Goal: Obtain resource: Obtain resource

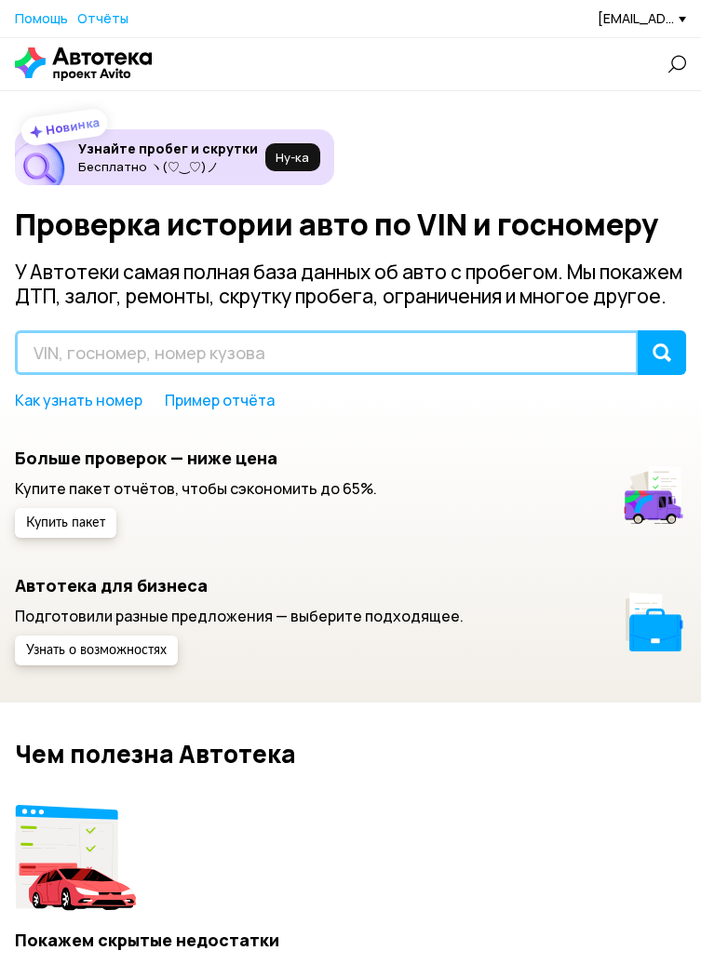
click at [67, 356] on input "text" at bounding box center [327, 352] width 624 height 45
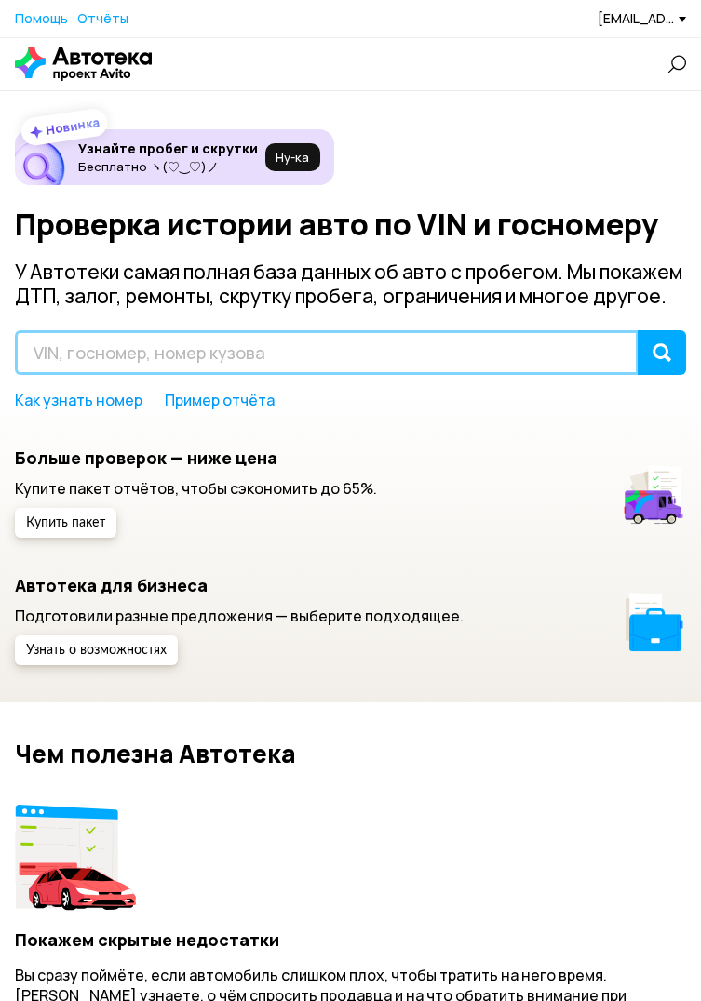
paste input "[US_VEHICLE_IDENTIFICATION_NUMBER]"
type input "[US_VEHICLE_IDENTIFICATION_NUMBER]"
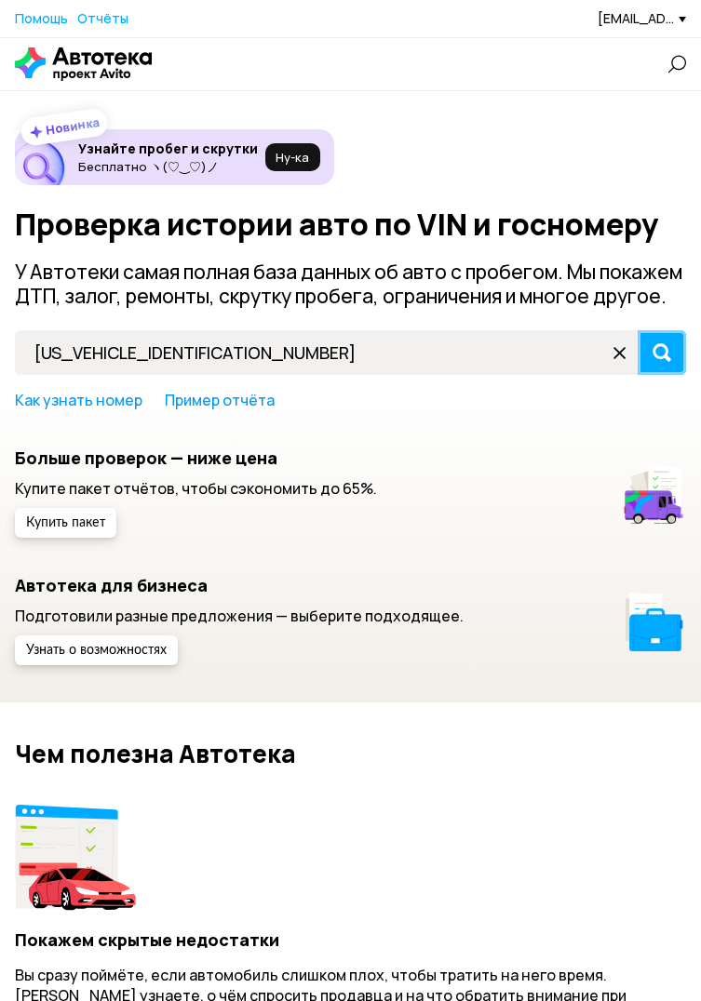
click at [658, 358] on div "submit" at bounding box center [661, 352] width 19 height 19
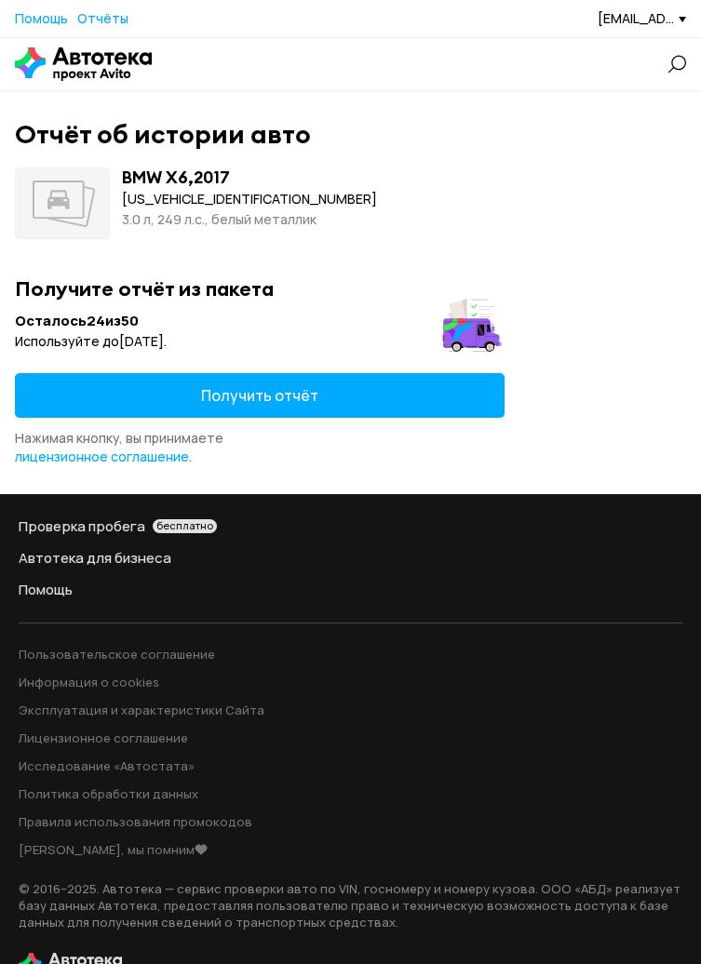
click at [402, 398] on button "Получить отчёт" at bounding box center [260, 395] width 490 height 45
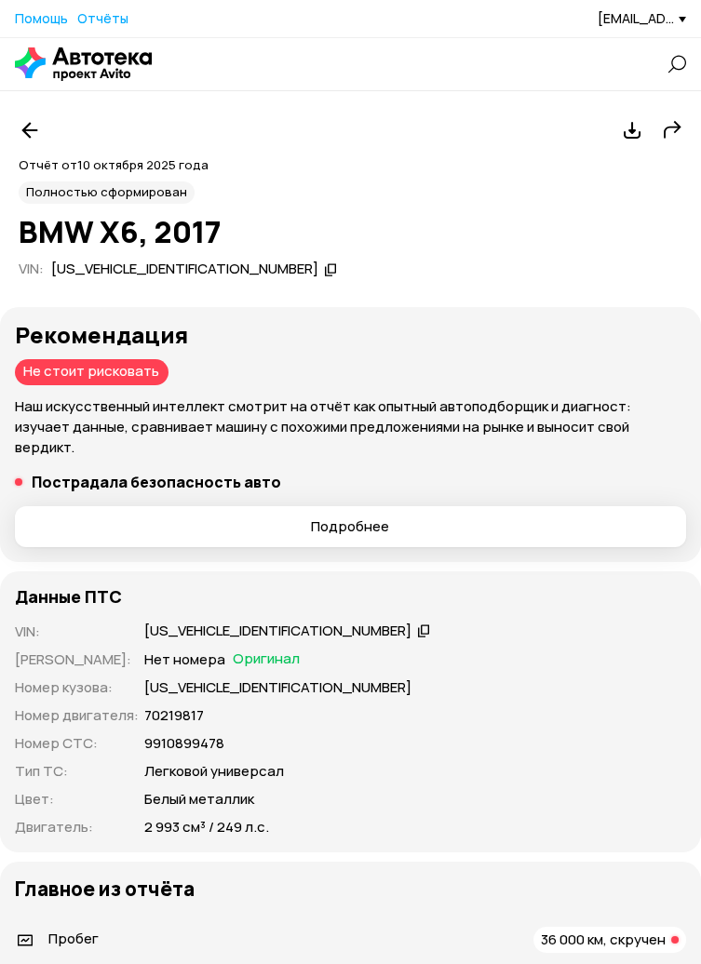
click at [667, 69] on span at bounding box center [676, 64] width 19 height 19
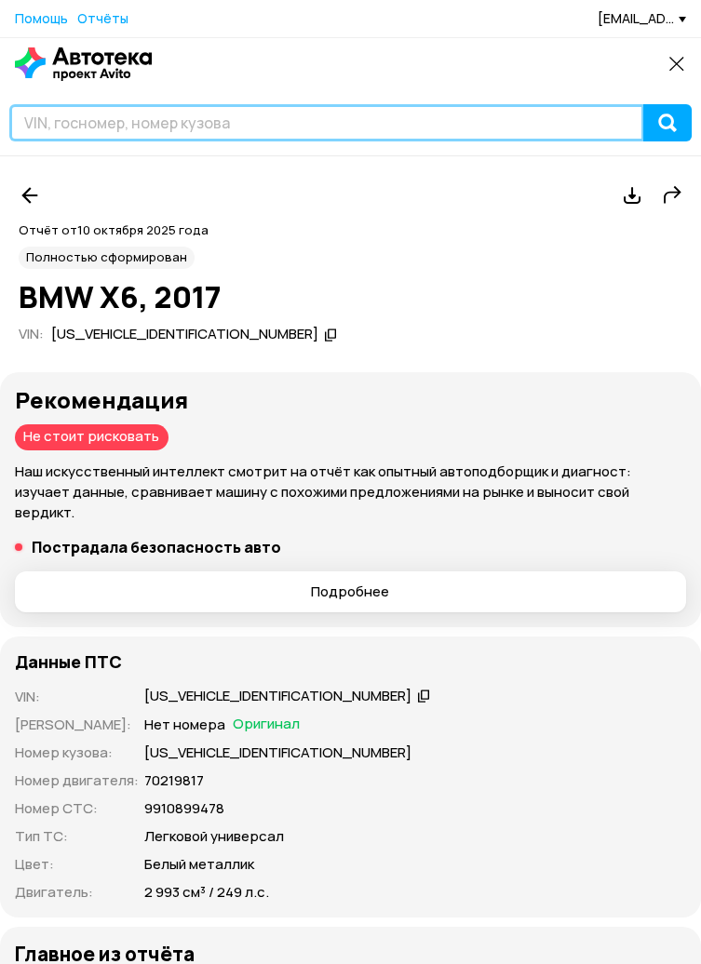
click at [127, 137] on input "text" at bounding box center [326, 122] width 635 height 37
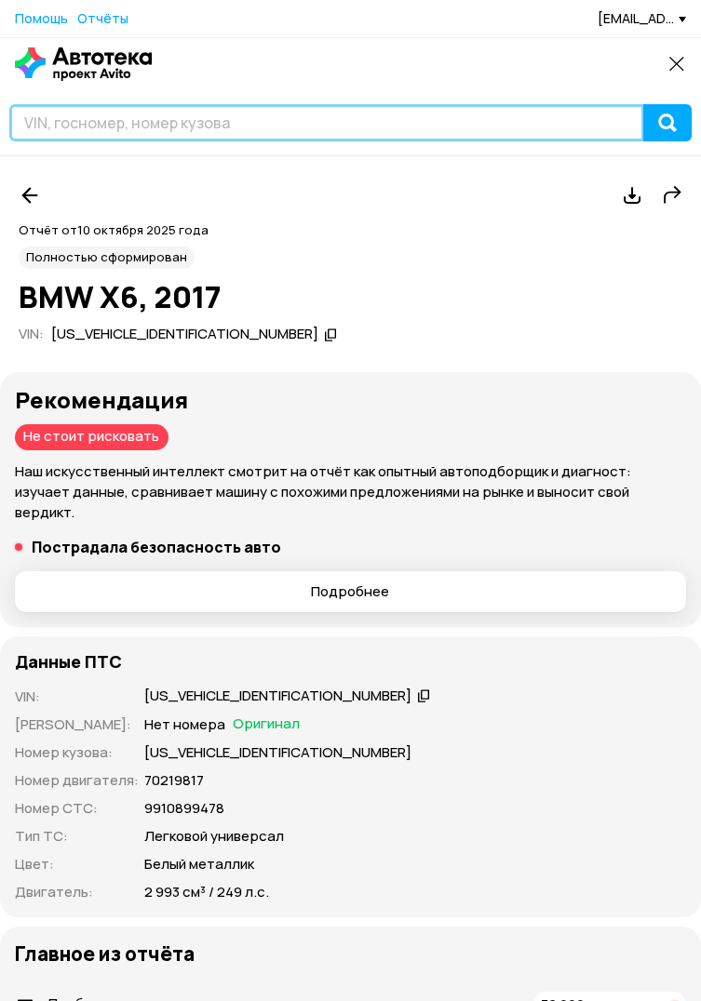
paste input "[US_VEHICLE_IDENTIFICATION_NUMBER]"
type input "[US_VEHICLE_IDENTIFICATION_NUMBER]"
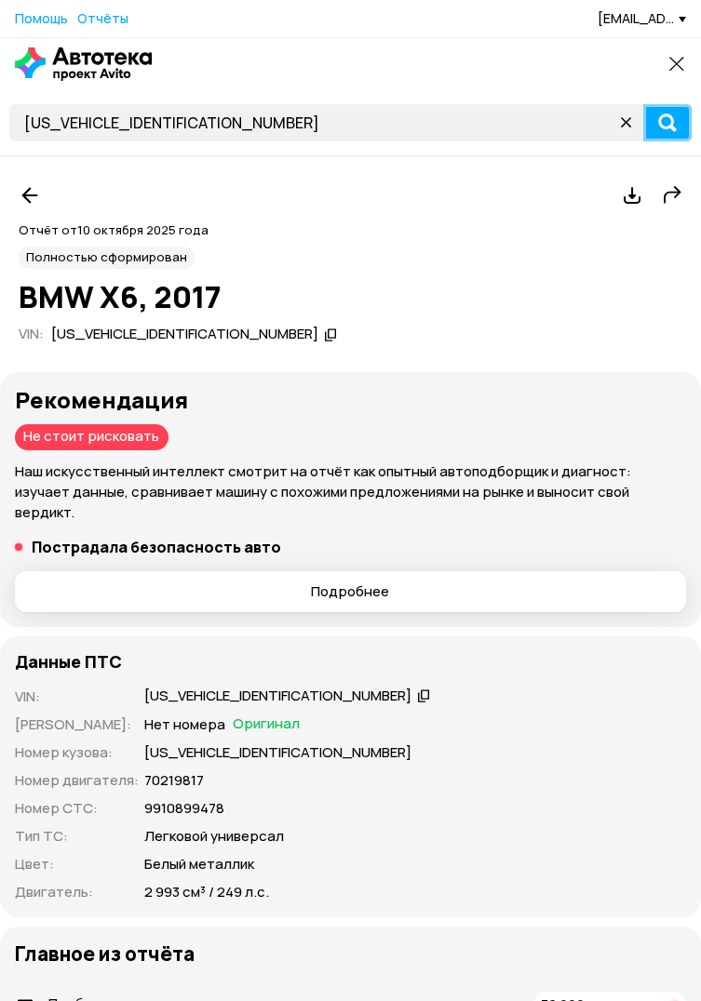
click at [665, 128] on div "submit" at bounding box center [667, 123] width 19 height 19
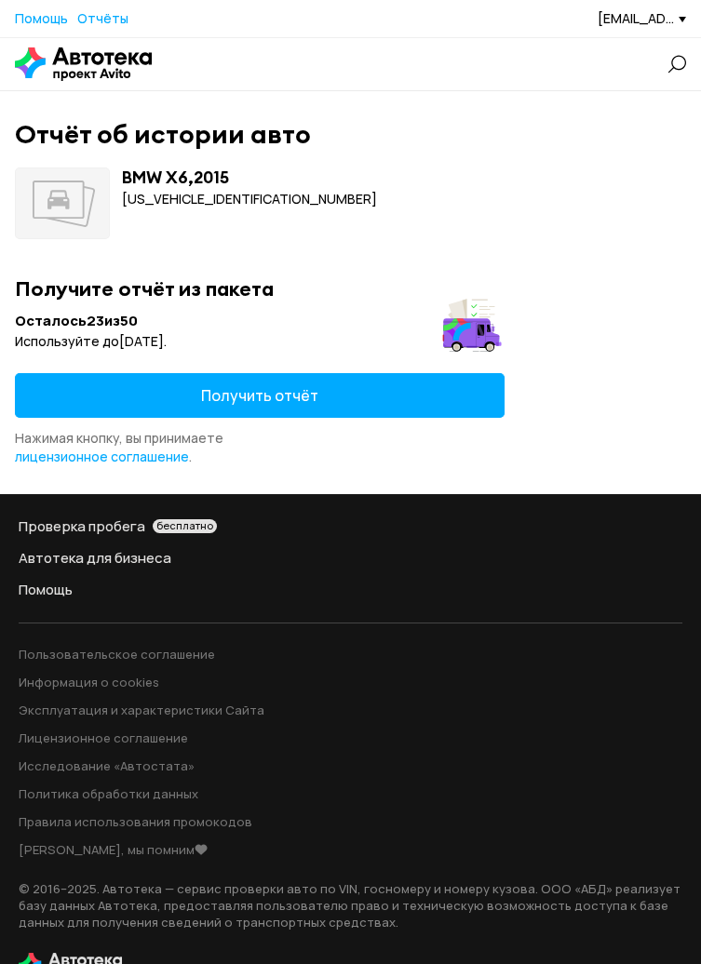
click at [667, 73] on span at bounding box center [676, 64] width 19 height 19
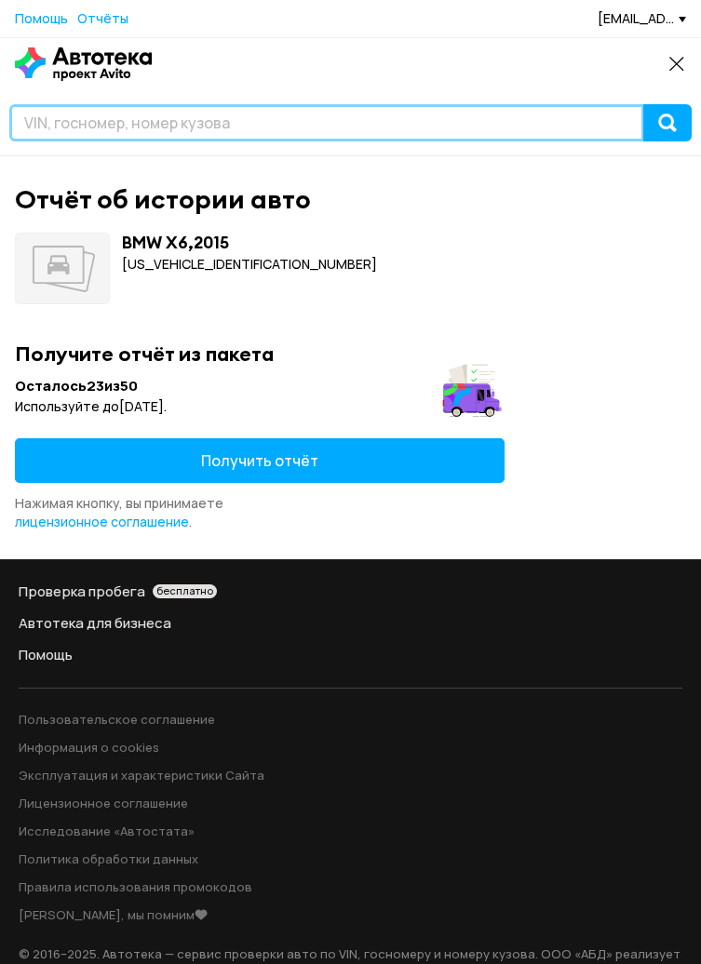
click at [362, 114] on input "text" at bounding box center [326, 122] width 635 height 37
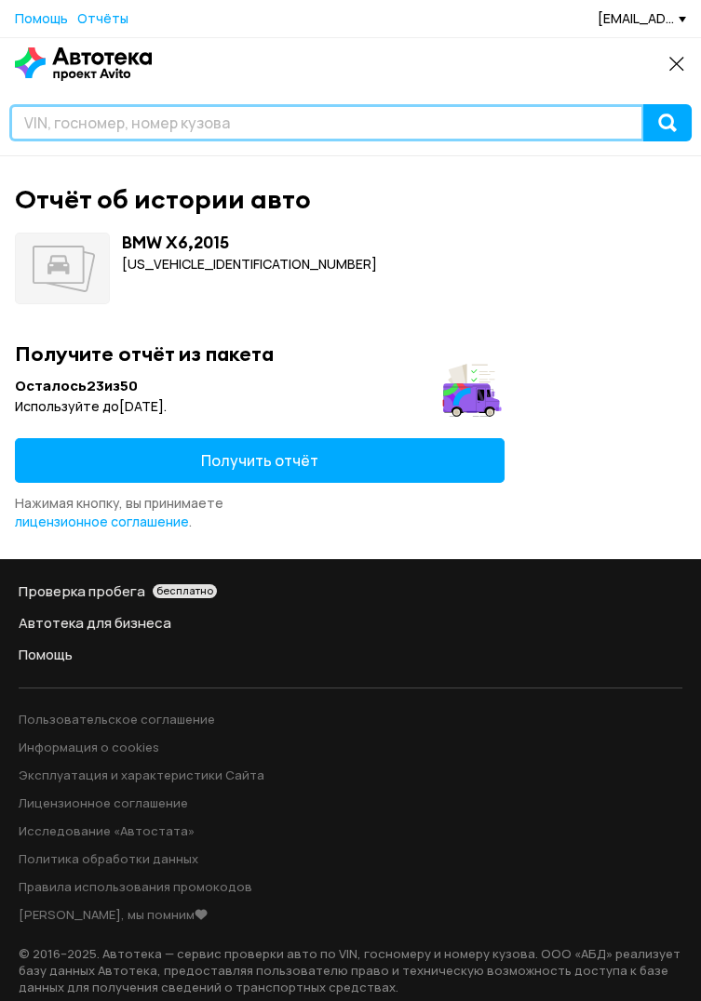
paste input "[US_VEHICLE_IDENTIFICATION_NUMBER]"
type input "[US_VEHICLE_IDENTIFICATION_NUMBER]"
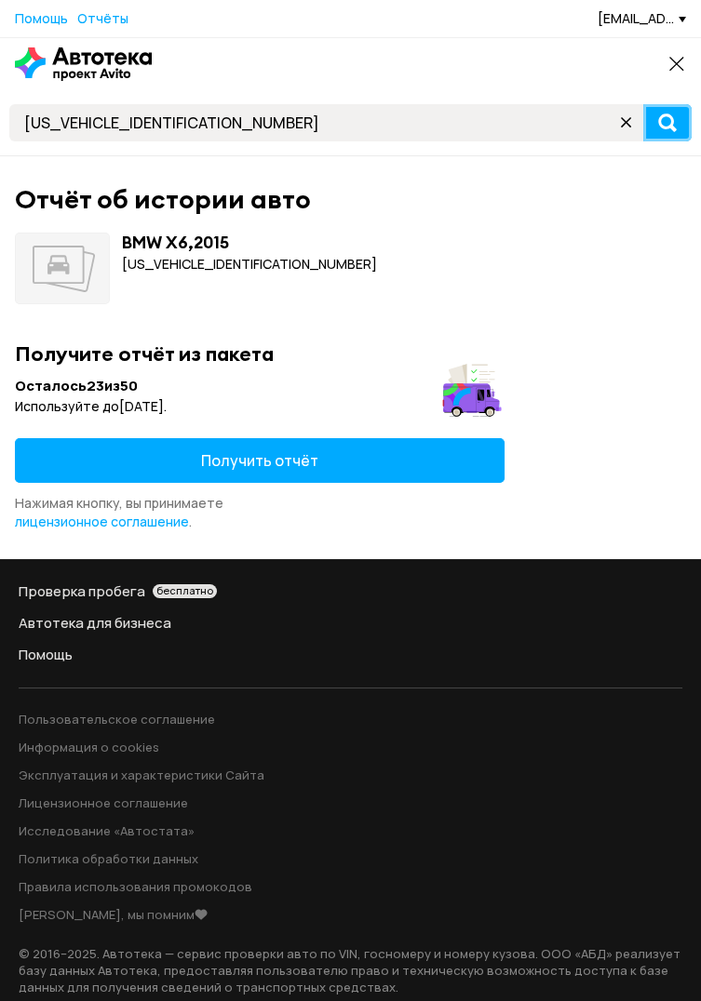
click at [660, 127] on div "submit" at bounding box center [667, 123] width 19 height 19
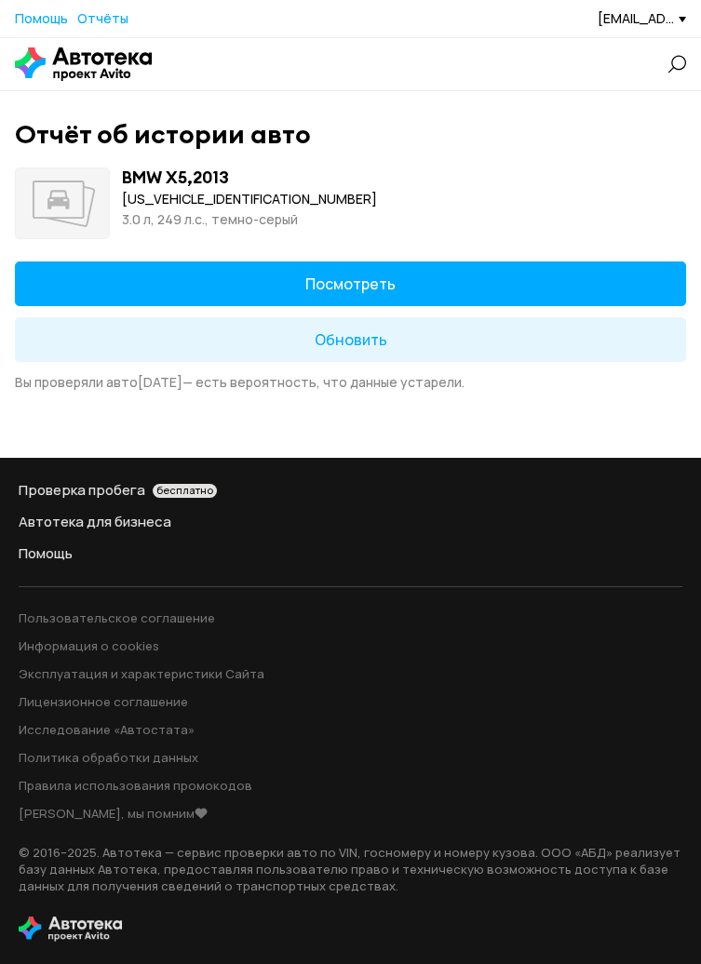
click at [389, 292] on span "Посмотреть" at bounding box center [350, 284] width 90 height 20
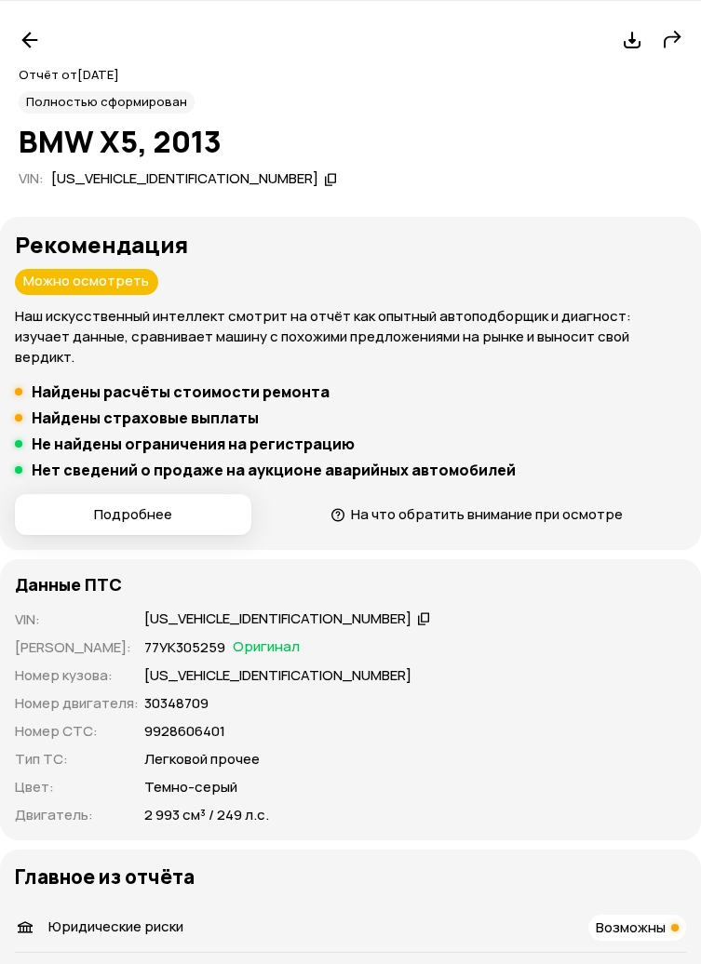
scroll to position [140, 0]
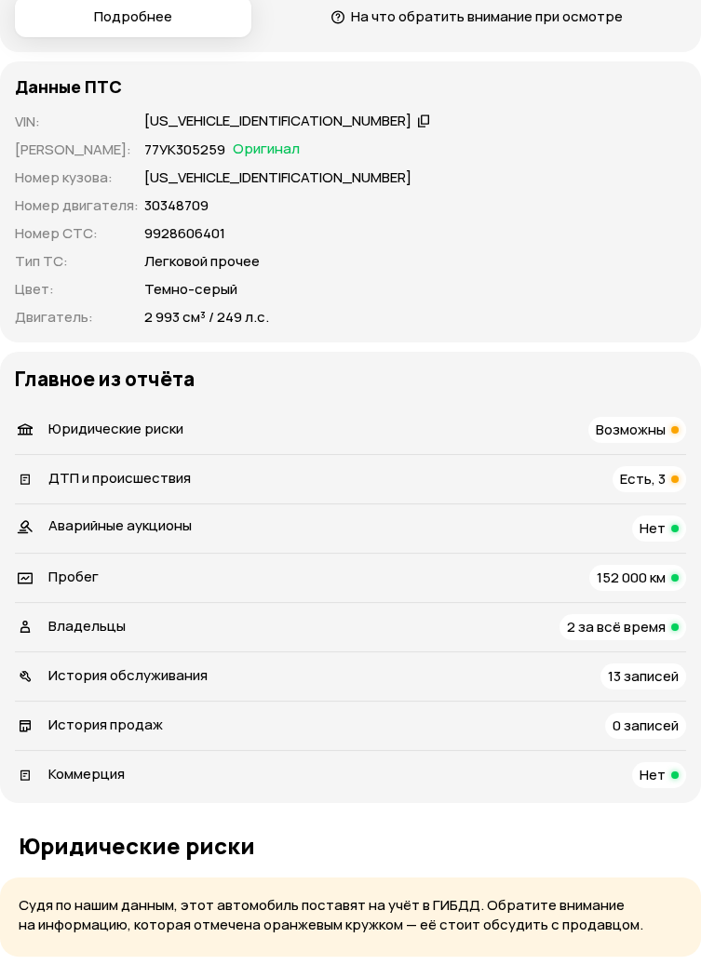
click at [114, 565] on div "Пробег 152 000 км" at bounding box center [350, 578] width 671 height 26
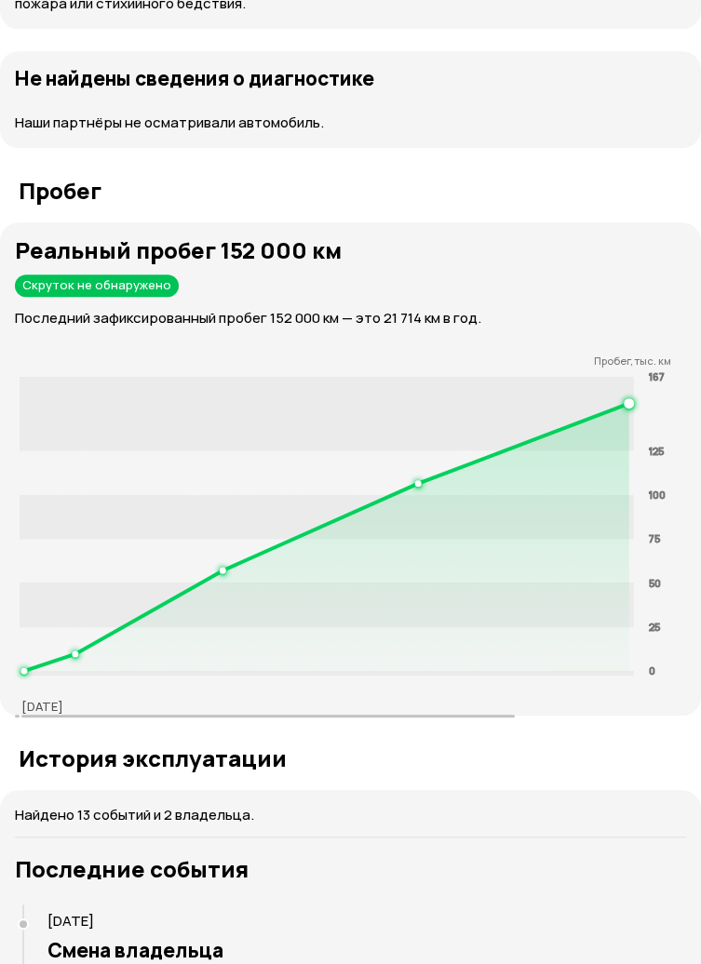
scroll to position [3067, 0]
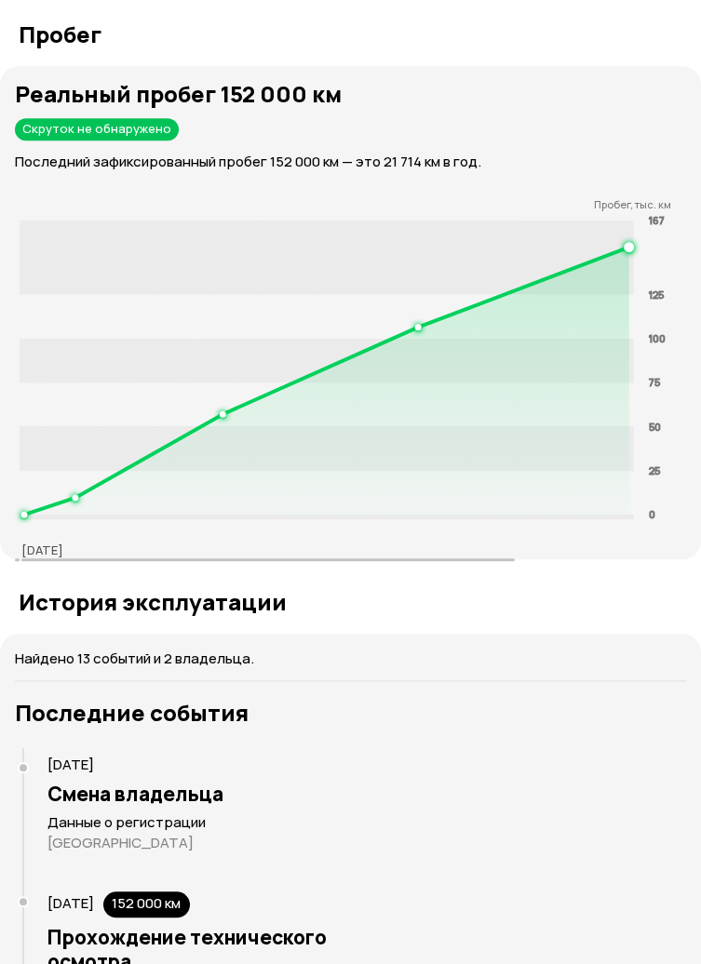
click at [625, 247] on icon at bounding box center [326, 380] width 605 height 267
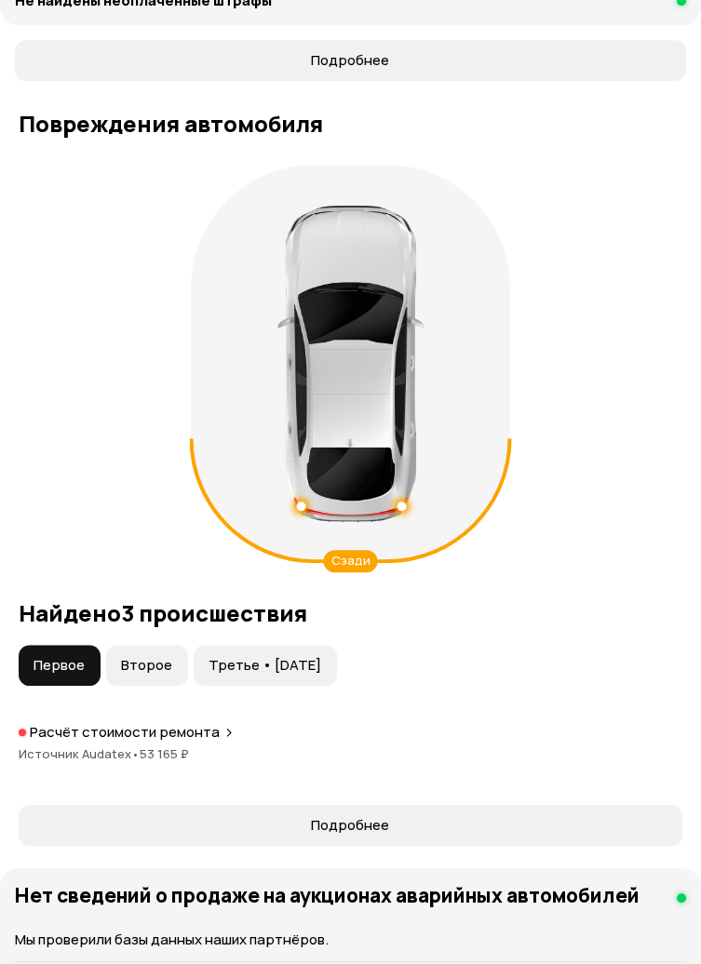
scroll to position [1858, 0]
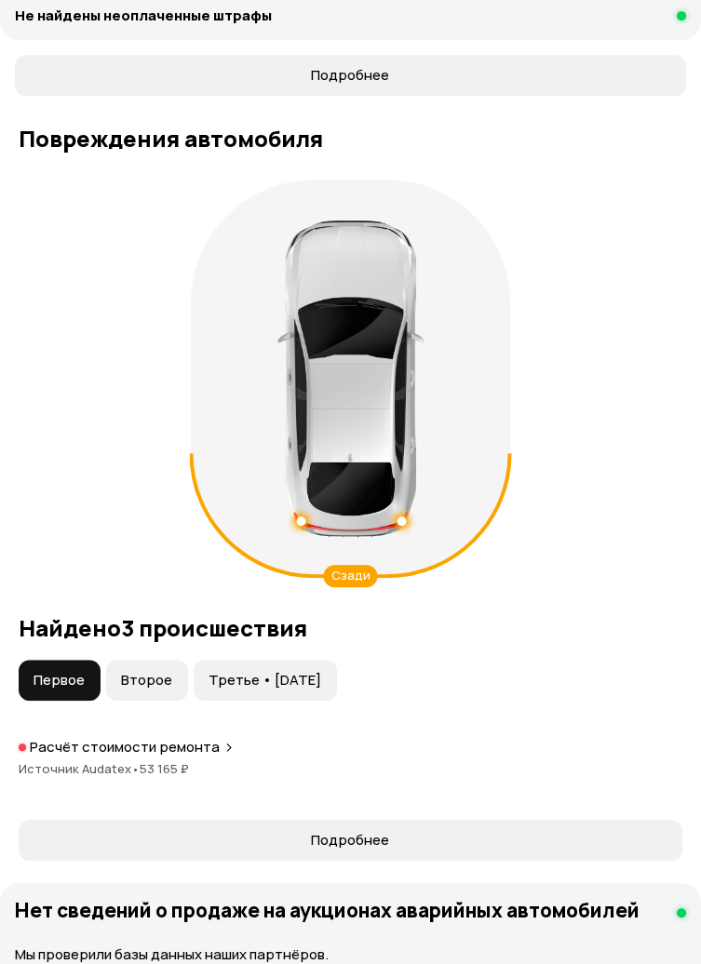
click at [139, 671] on span "Второе" at bounding box center [146, 680] width 51 height 19
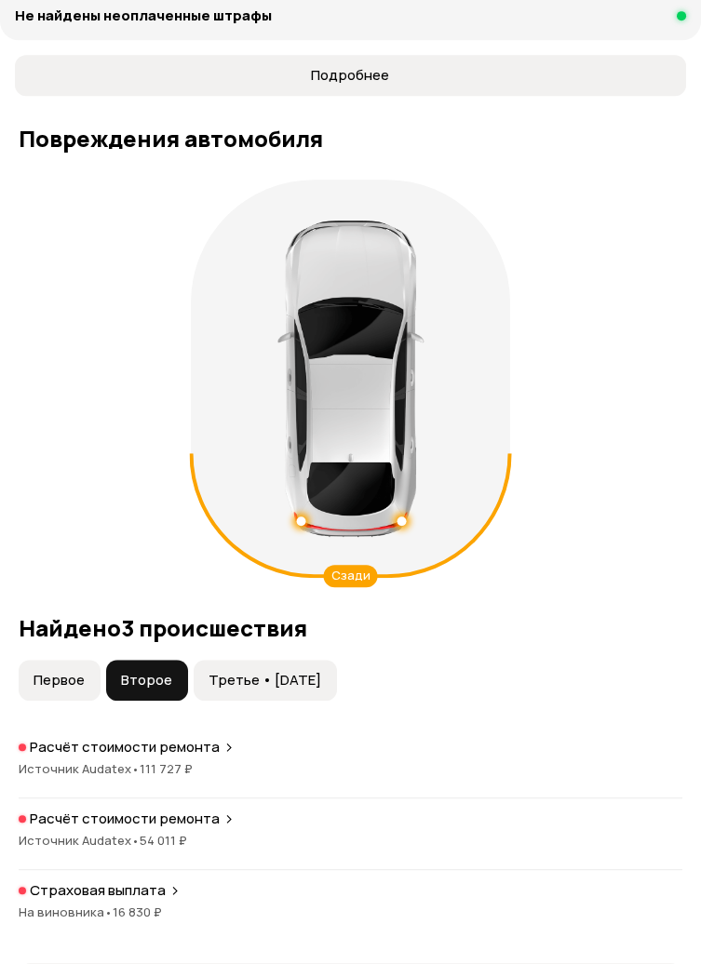
click at [294, 678] on button "Третье • [DATE]" at bounding box center [265, 680] width 143 height 41
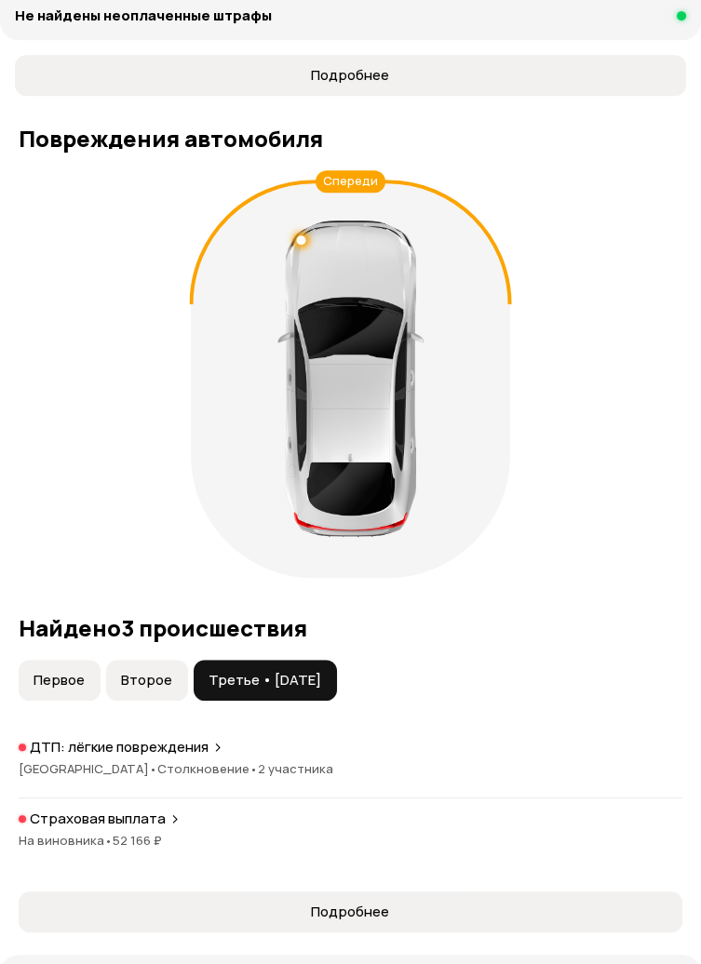
click at [258, 760] on span "2 участника" at bounding box center [295, 768] width 75 height 17
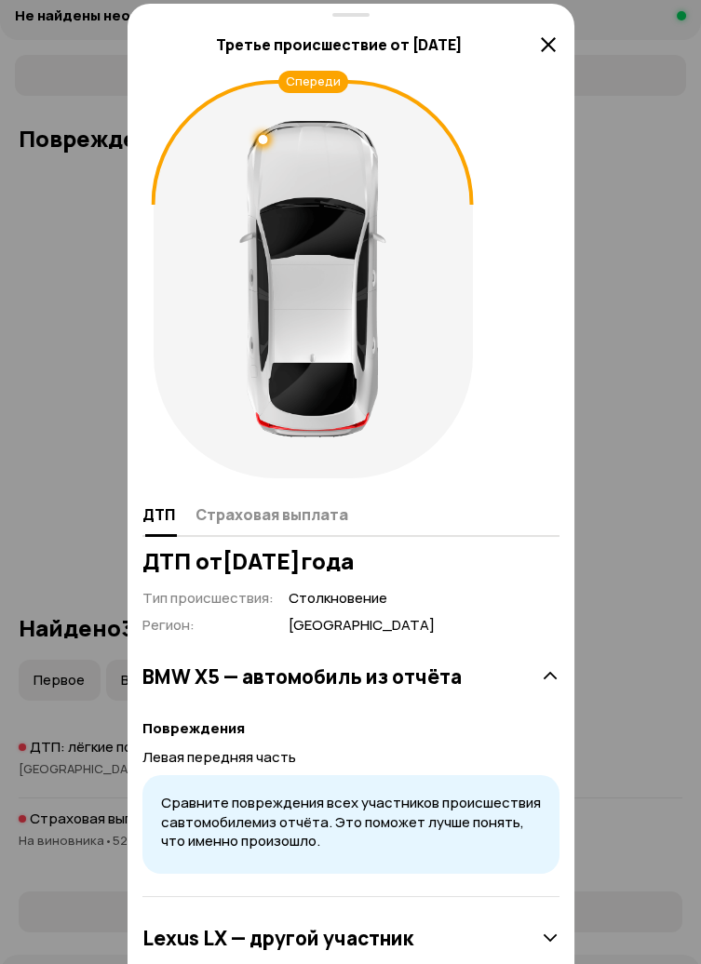
scroll to position [28, 0]
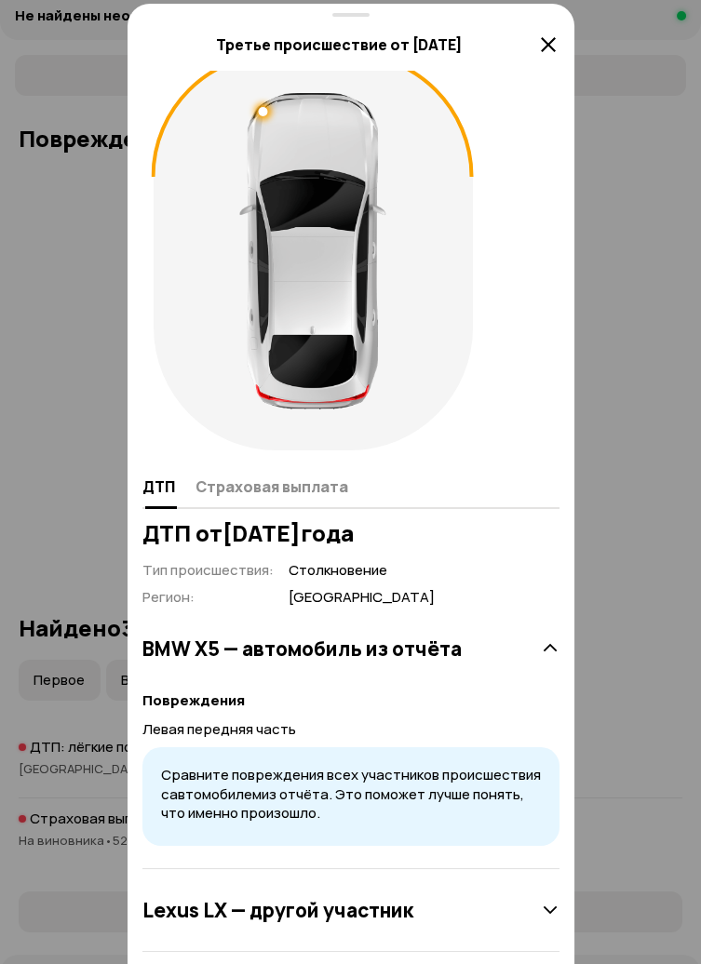
click at [381, 922] on div "Lexus LX — другой участник" at bounding box center [350, 910] width 417 height 37
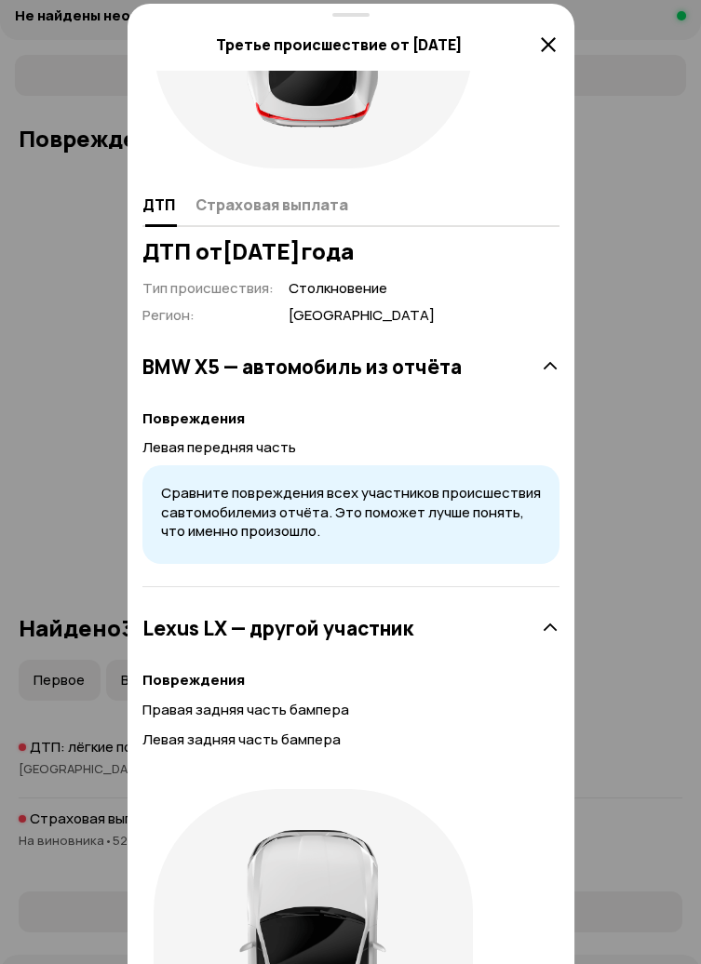
scroll to position [583, 0]
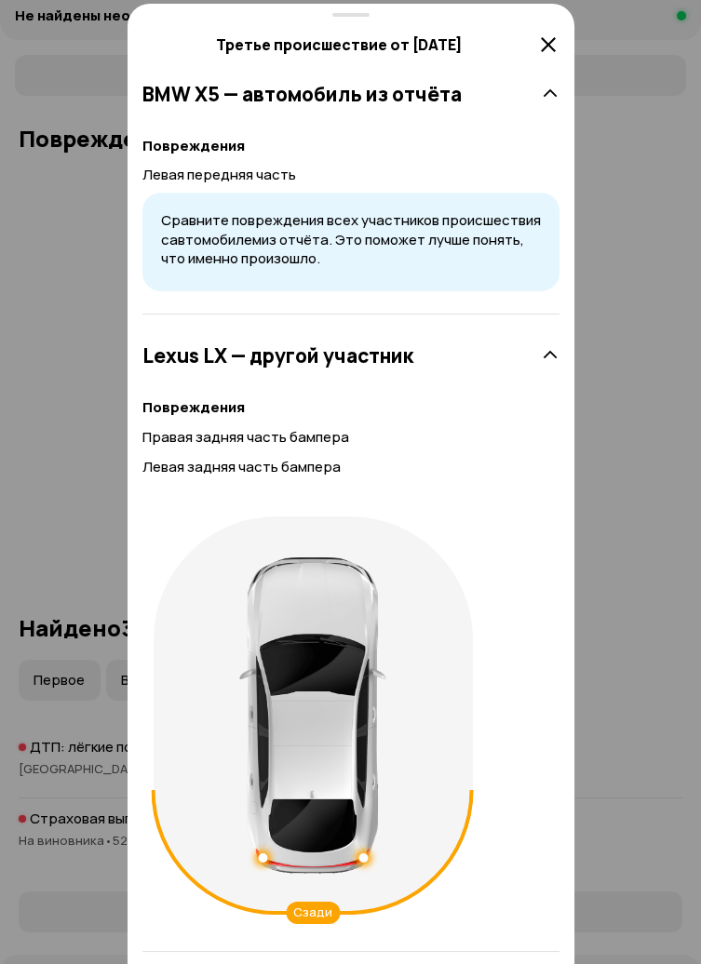
click at [612, 638] on div at bounding box center [350, 0] width 701 height 1929
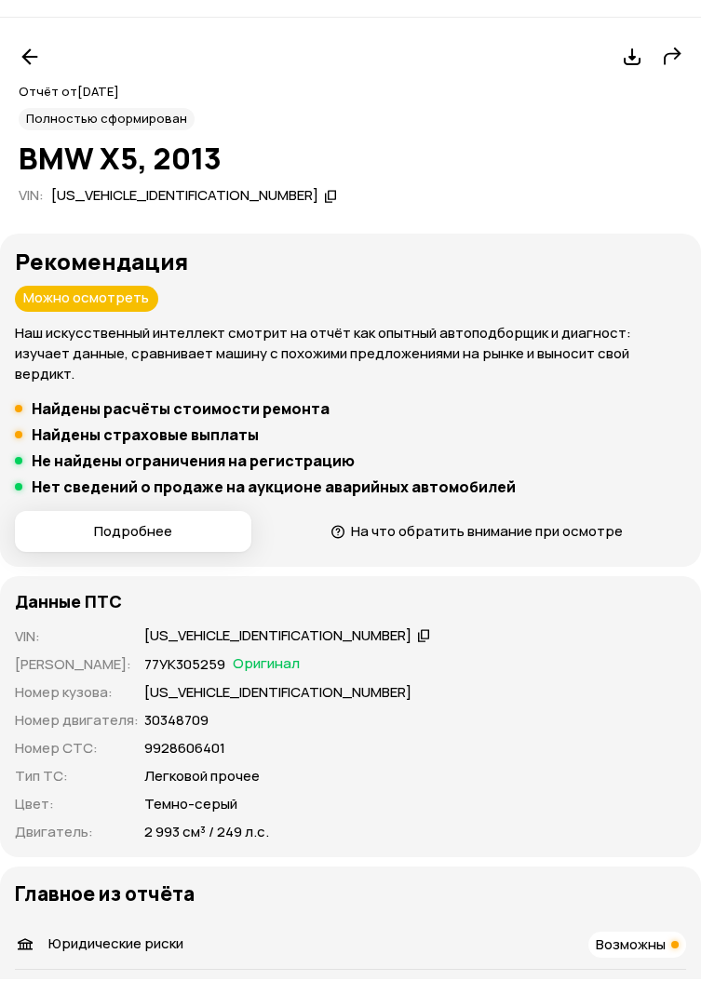
scroll to position [0, 0]
